Goal: Transaction & Acquisition: Purchase product/service

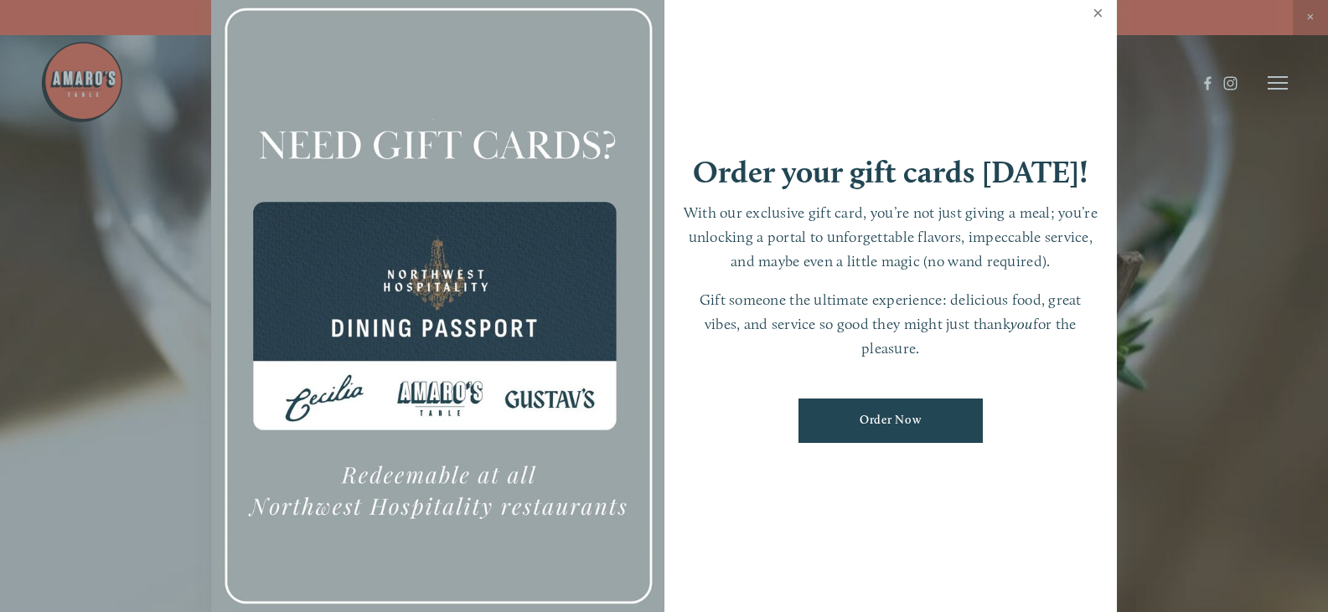
click at [1101, 12] on link "Close" at bounding box center [1098, 15] width 33 height 47
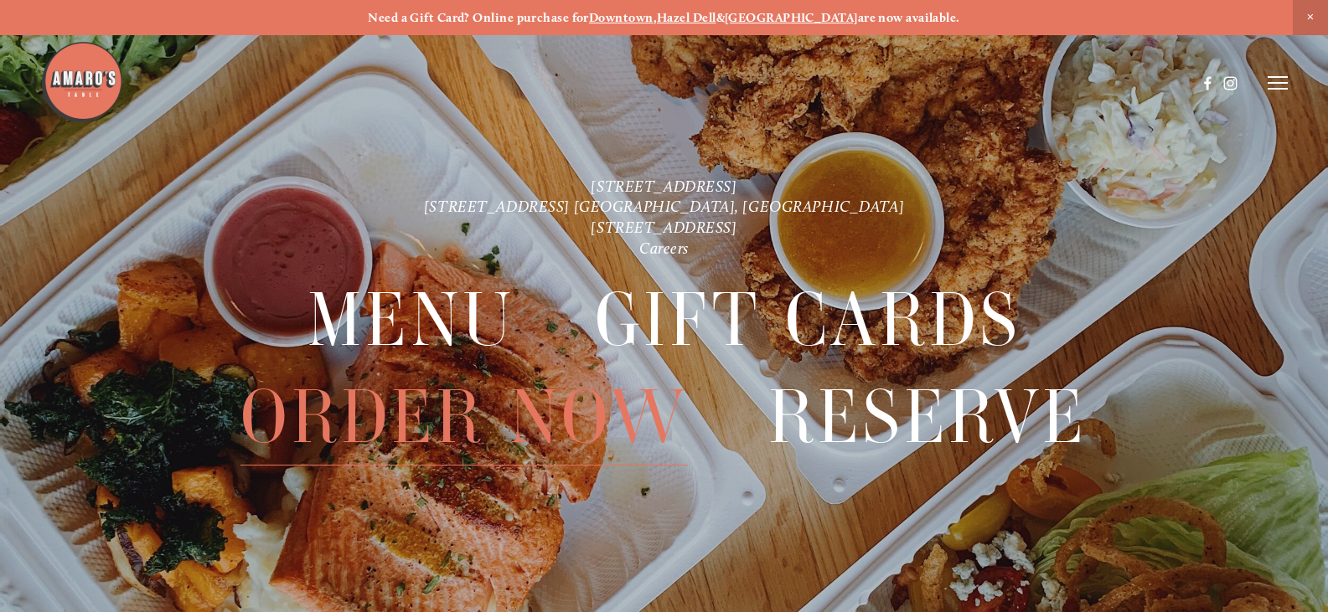
click at [545, 422] on span "Order Now" at bounding box center [463, 417] width 447 height 96
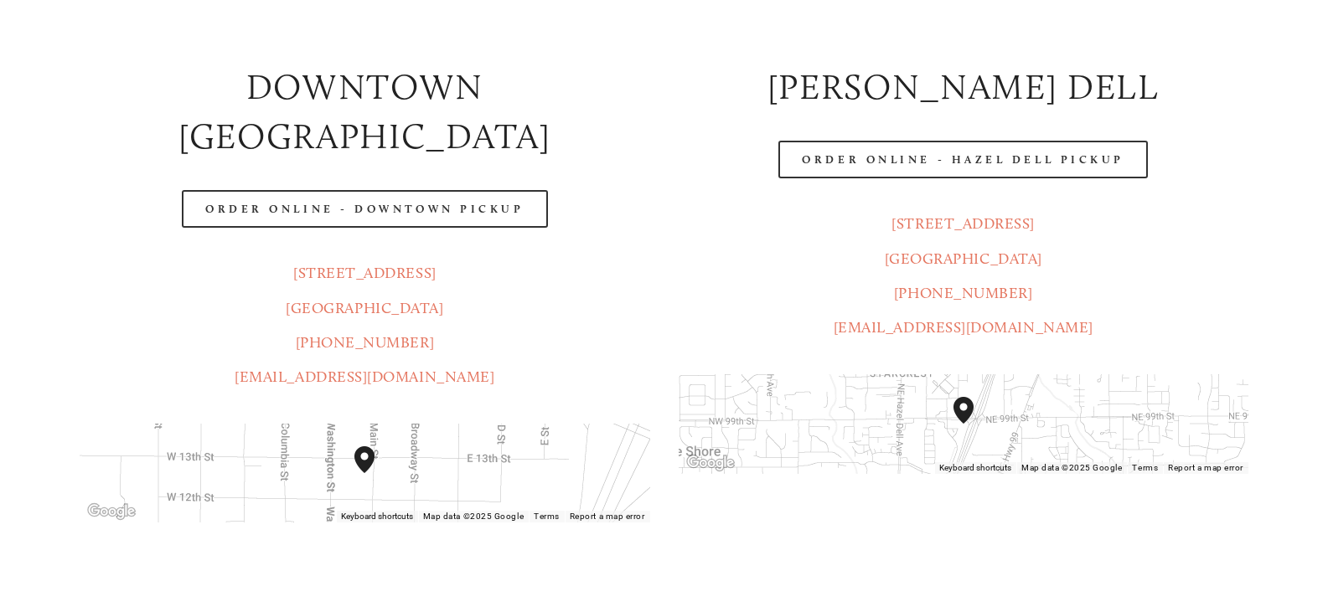
scroll to position [335, 0]
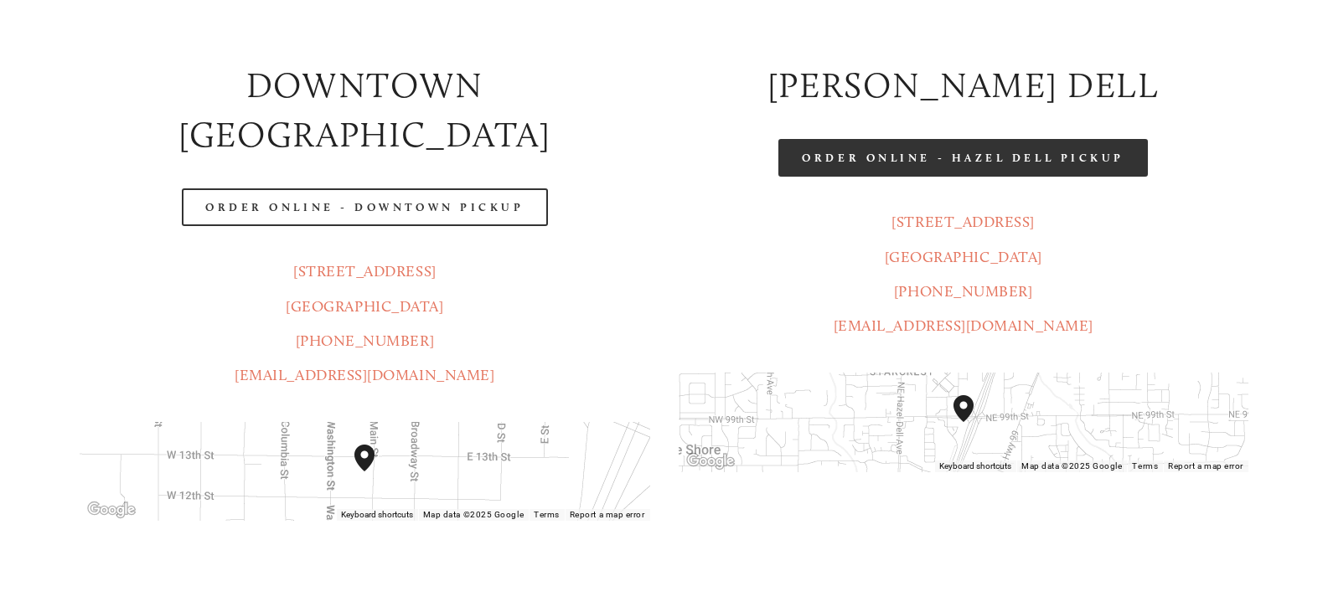
click at [983, 163] on link "Order Online - Hazel Dell Pickup" at bounding box center [962, 158] width 369 height 38
